Goal: Information Seeking & Learning: Check status

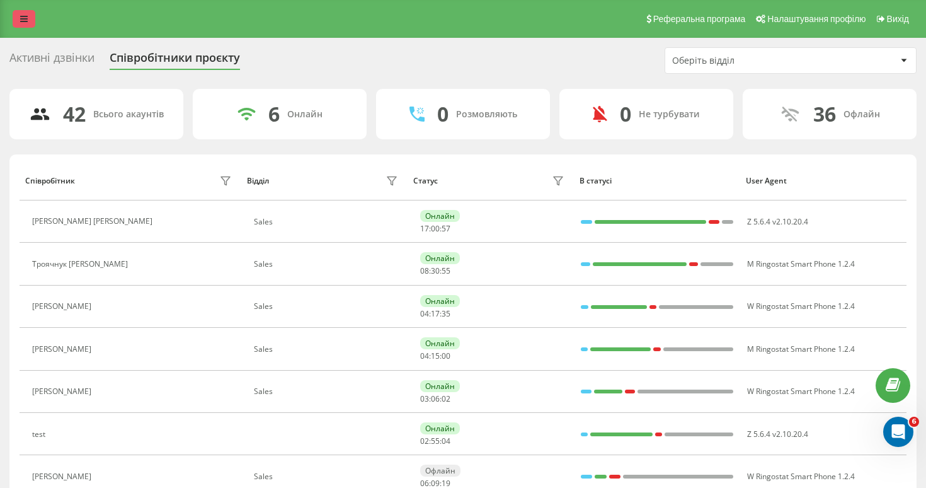
click at [30, 25] on link at bounding box center [24, 19] width 23 height 18
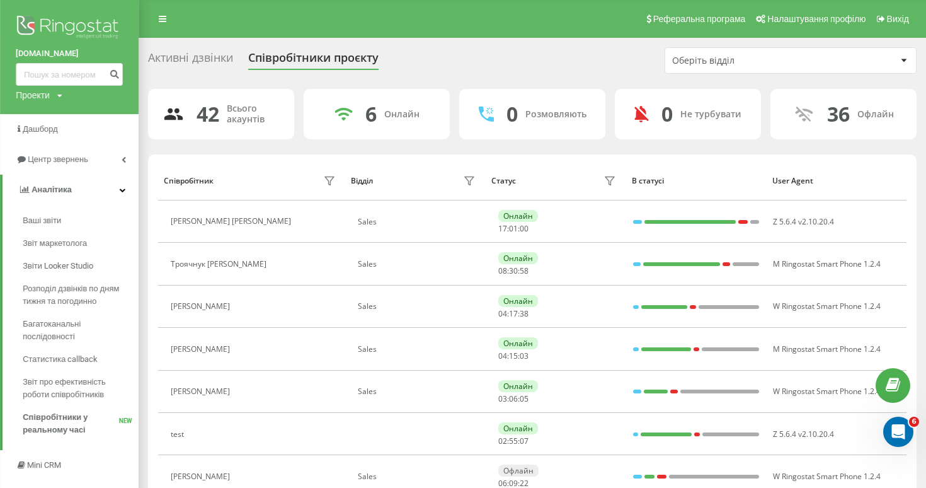
click at [38, 25] on img at bounding box center [69, 28] width 107 height 31
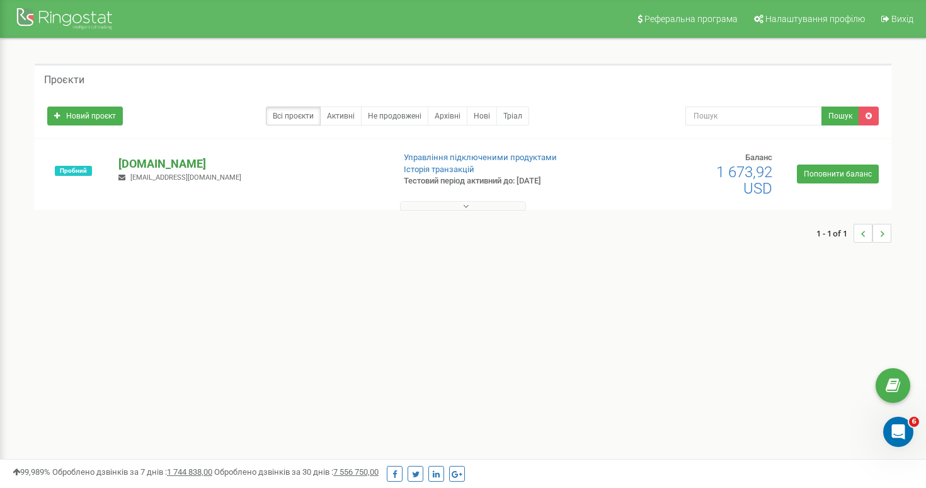
click at [135, 165] on p "[DOMAIN_NAME]" at bounding box center [250, 164] width 265 height 16
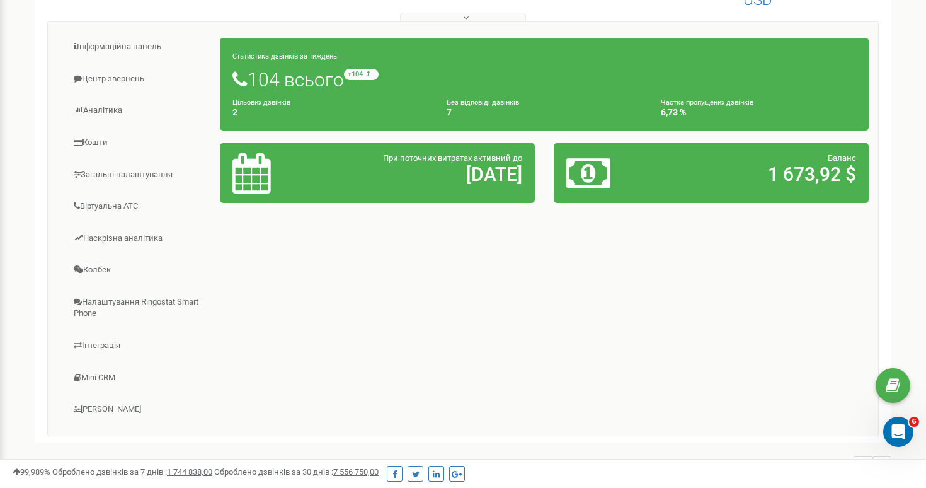
scroll to position [193, 0]
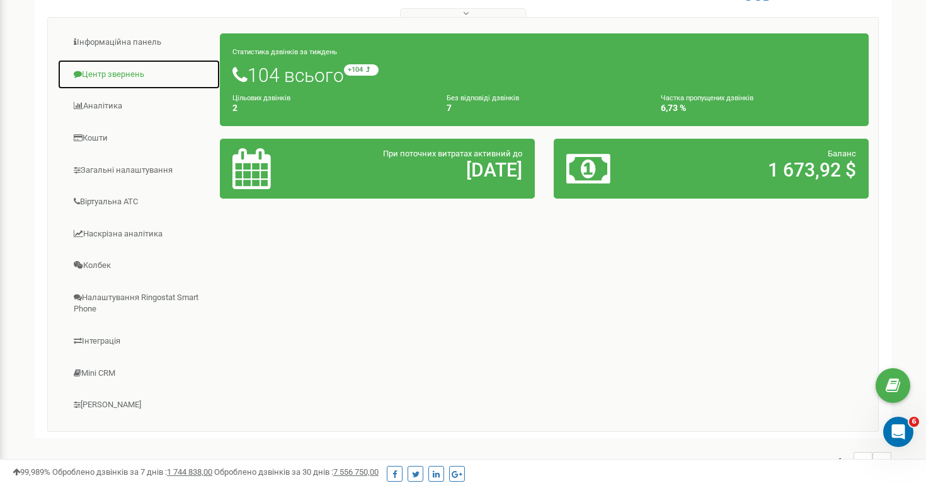
click at [114, 84] on link "Центр звернень" at bounding box center [138, 74] width 163 height 31
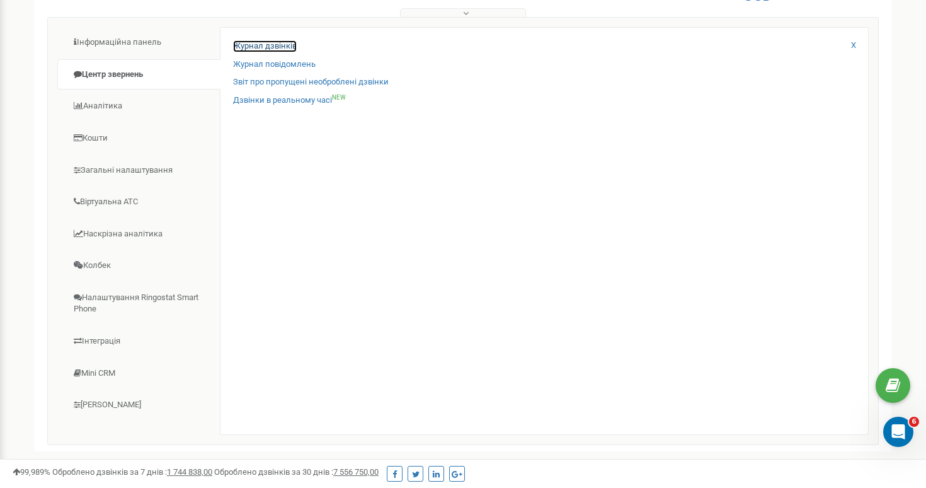
click at [254, 42] on link "Журнал дзвінків" at bounding box center [265, 46] width 64 height 12
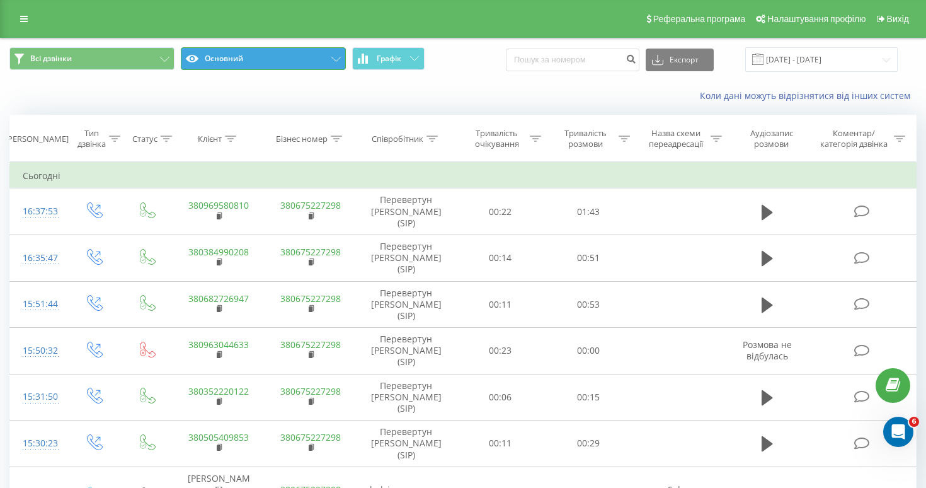
click at [329, 59] on button "Основний" at bounding box center [263, 58] width 165 height 23
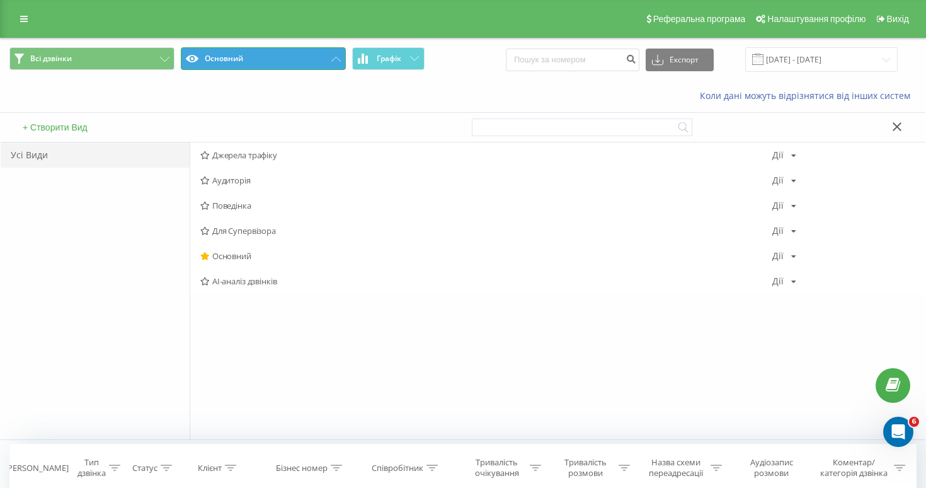
click at [329, 59] on button "Основний" at bounding box center [263, 58] width 165 height 23
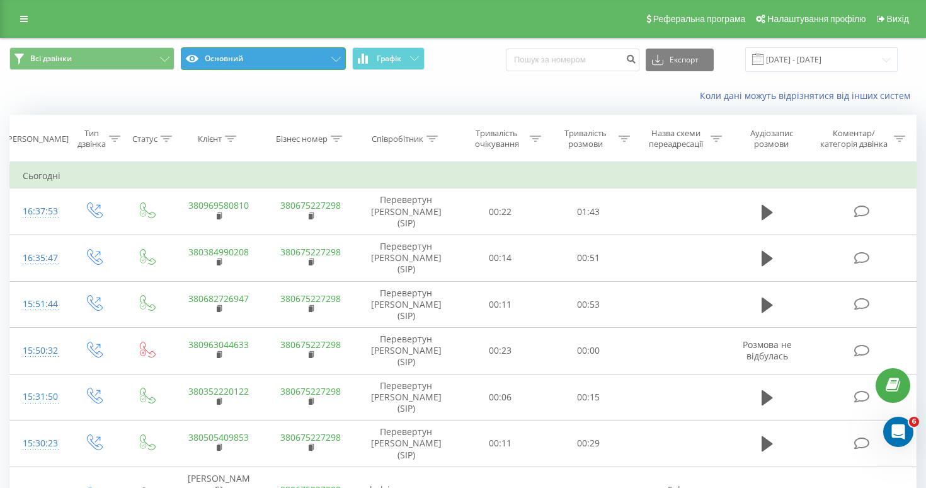
click at [329, 59] on button "Основний" at bounding box center [263, 58] width 165 height 23
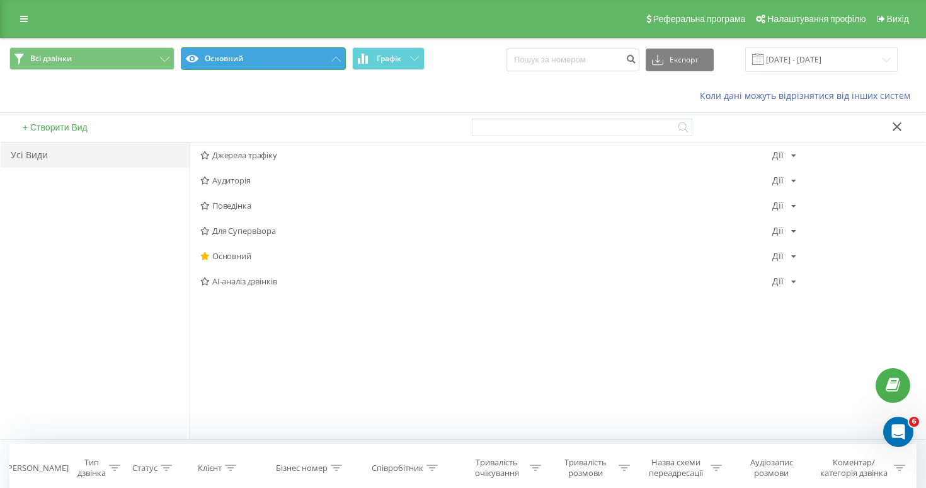
click at [329, 59] on button "Основний" at bounding box center [263, 58] width 165 height 23
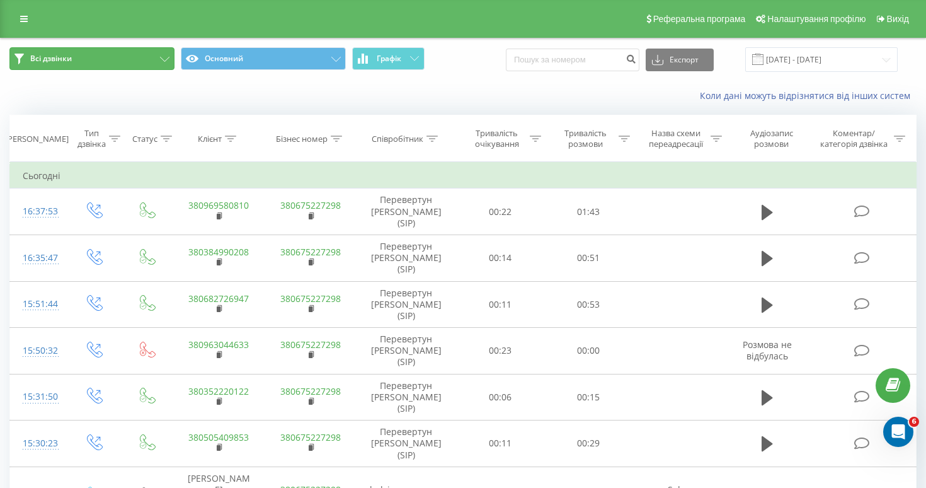
click at [159, 55] on button "Всі дзвінки" at bounding box center [91, 58] width 165 height 23
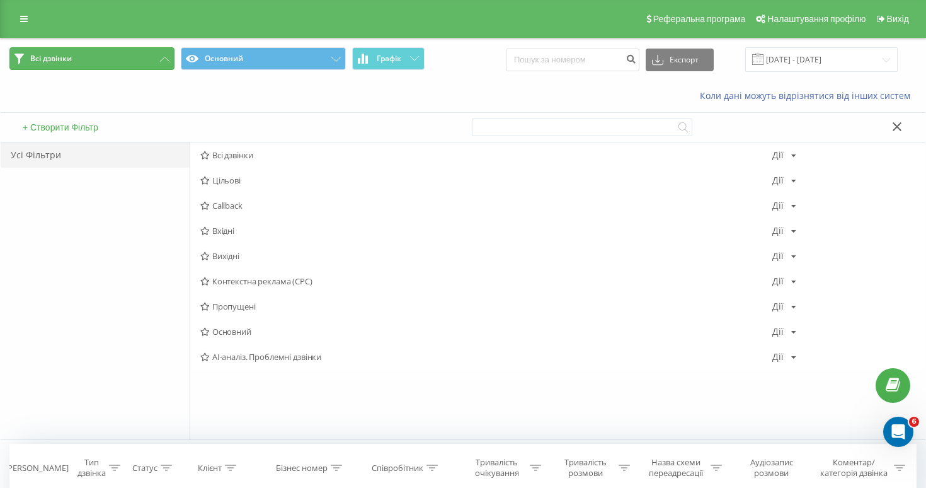
click at [159, 55] on button "Всі дзвінки" at bounding box center [91, 58] width 165 height 23
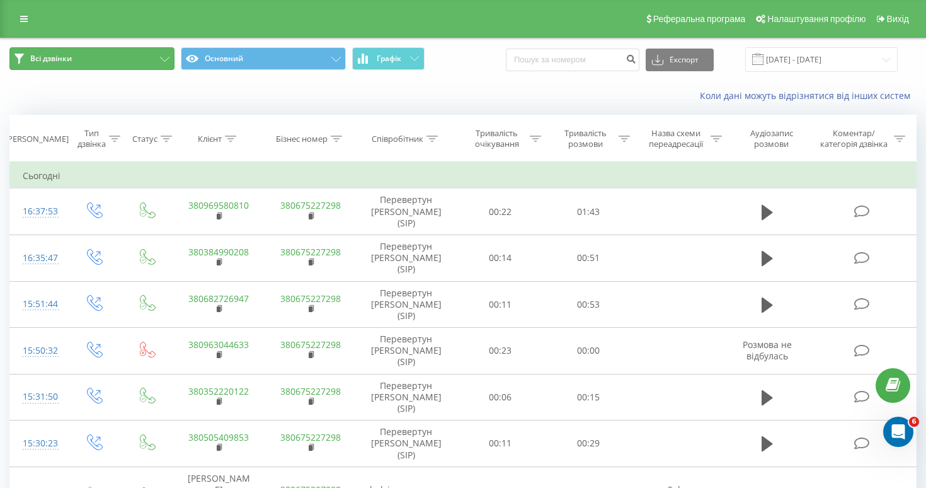
click at [159, 55] on button "Всі дзвінки" at bounding box center [91, 58] width 165 height 23
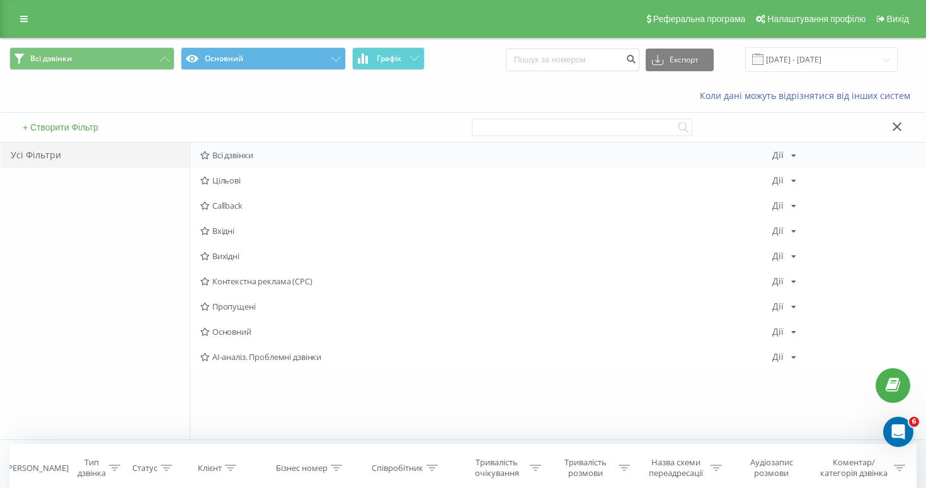
click at [215, 154] on span "Всі дзвінки" at bounding box center [486, 155] width 572 height 9
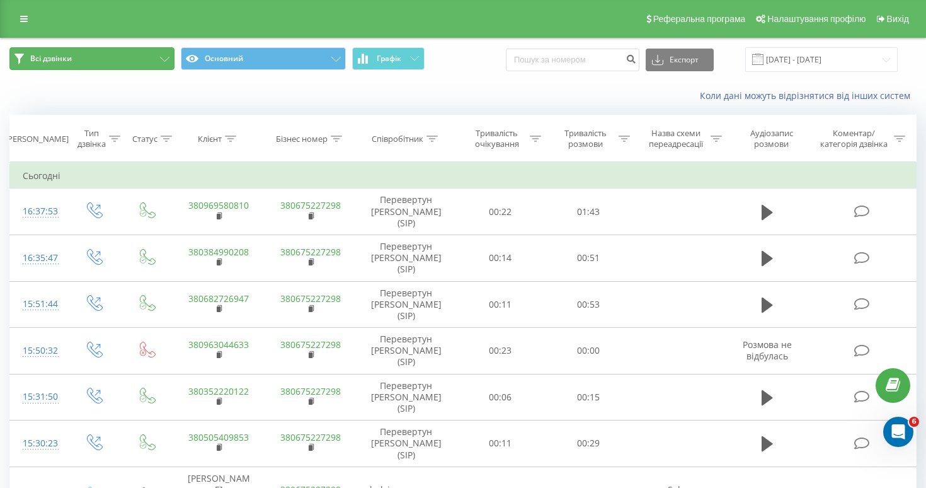
click at [159, 63] on button "Всі дзвінки" at bounding box center [91, 58] width 165 height 23
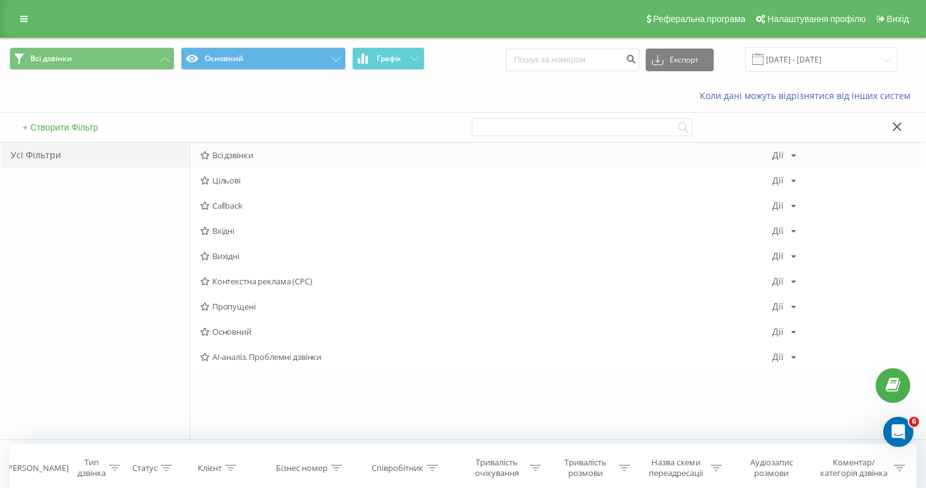
click at [201, 152] on icon at bounding box center [204, 155] width 9 height 8
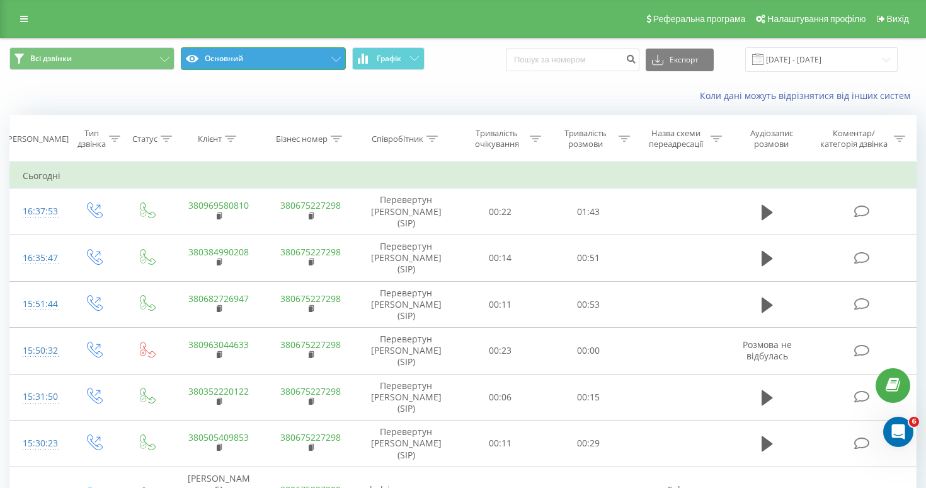
click at [240, 60] on button "Основний" at bounding box center [263, 58] width 165 height 23
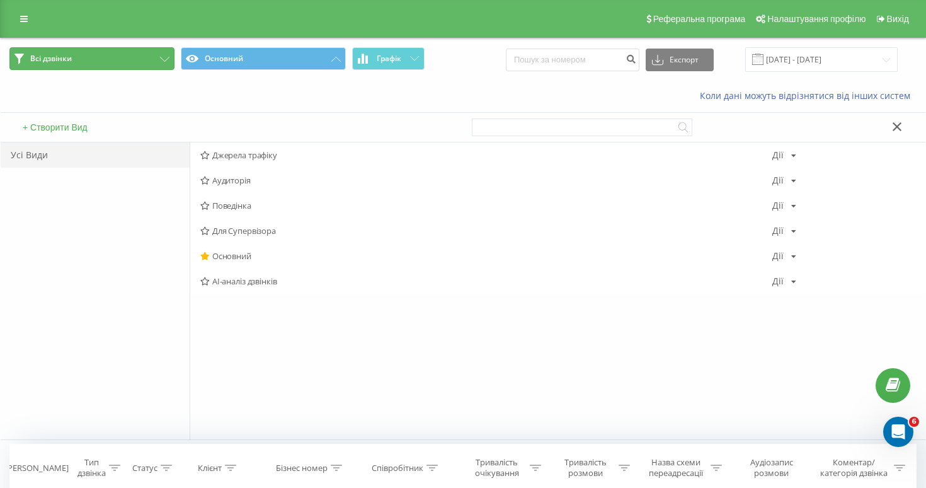
click at [159, 51] on button "Всі дзвінки" at bounding box center [91, 58] width 165 height 23
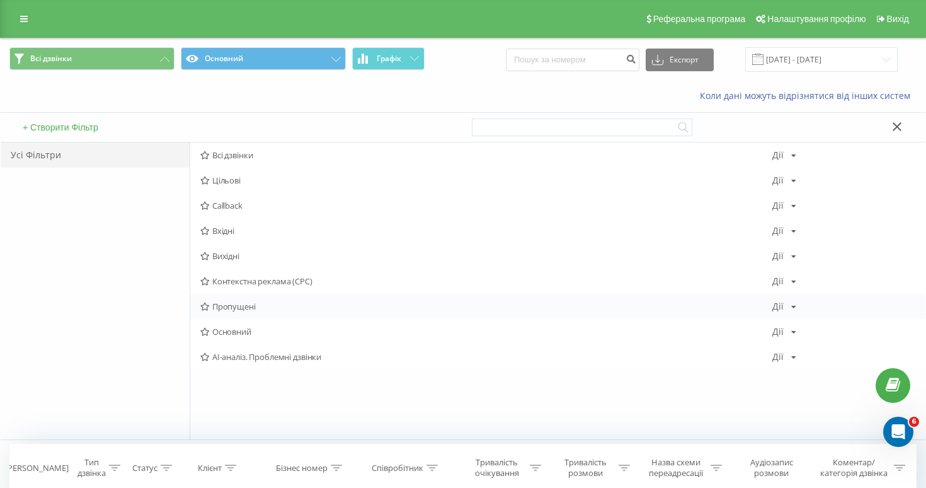
click at [230, 302] on span "Пропущені" at bounding box center [486, 306] width 572 height 9
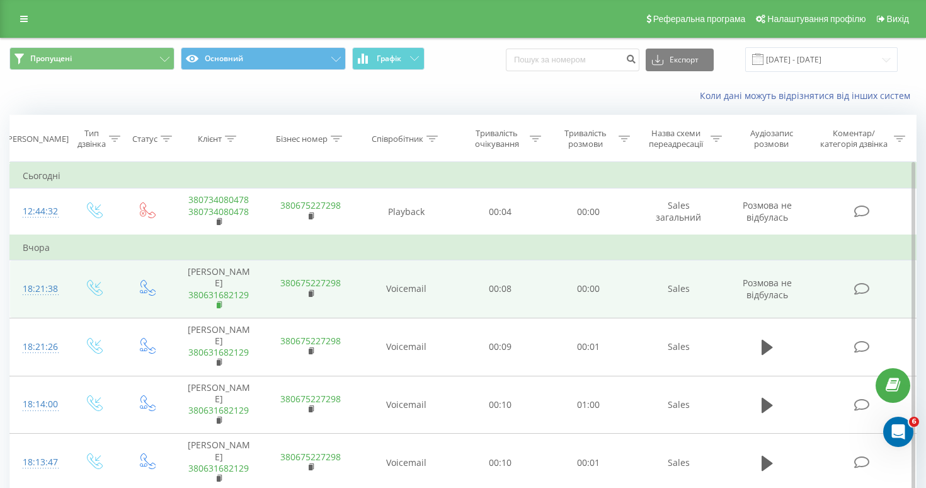
click at [220, 302] on rect at bounding box center [219, 305] width 4 height 6
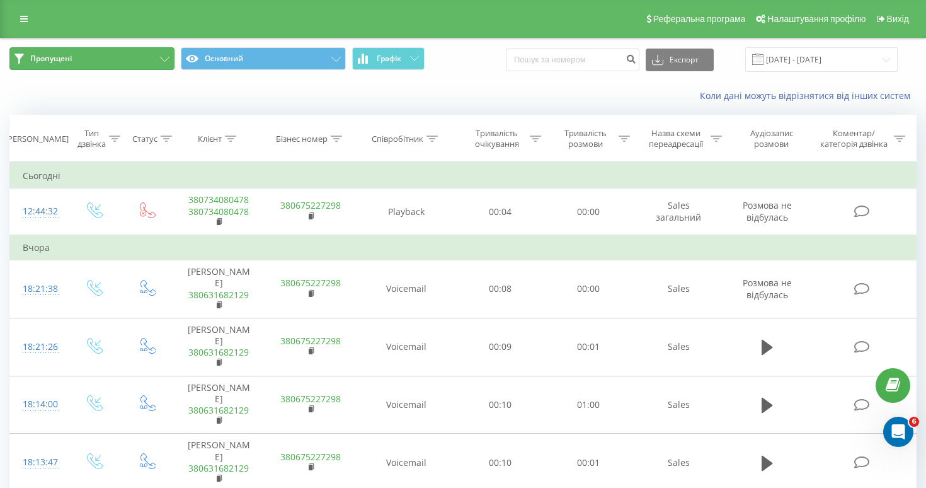
click at [71, 55] on span "Пропущені" at bounding box center [51, 59] width 42 height 10
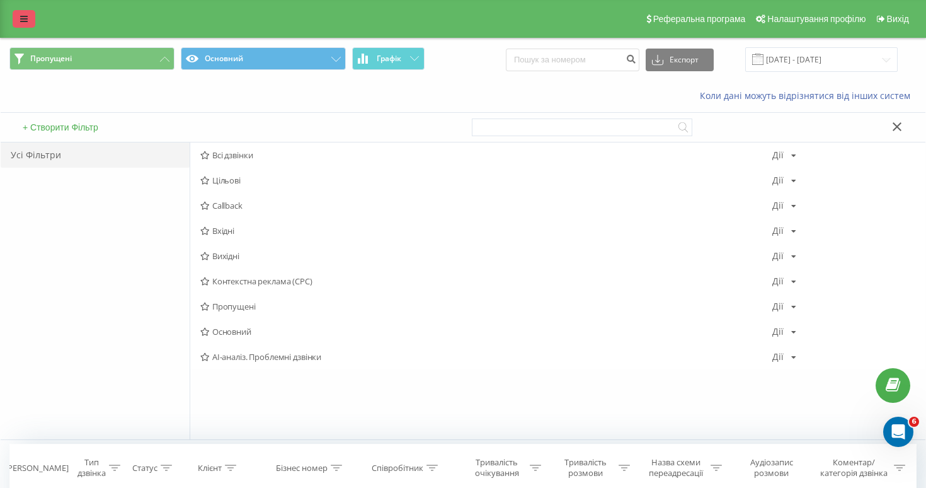
click at [14, 16] on link at bounding box center [24, 19] width 23 height 18
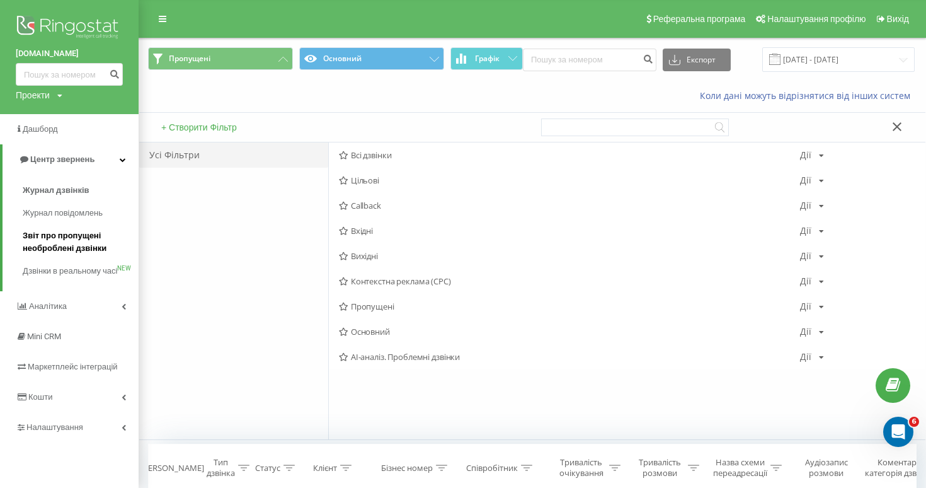
click at [75, 240] on span "Звіт про пропущені необроблені дзвінки" at bounding box center [78, 241] width 110 height 25
